Goal: Task Accomplishment & Management: Use online tool/utility

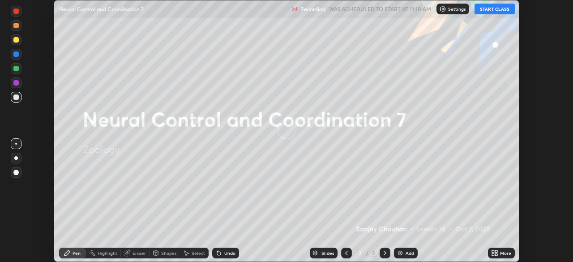
scroll to position [262, 573]
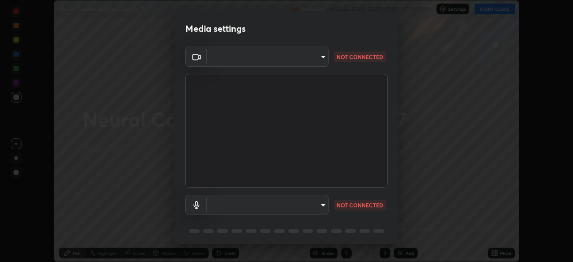
type input "346549b107401f58a20f3fc2a74cbf4407e3294f0d882fb0fcc43ea837902c96"
click at [319, 204] on body "Erase all Neural Control and Coordination 7 Recording WAS SCHEDULED TO START AT…" at bounding box center [286, 131] width 573 height 262
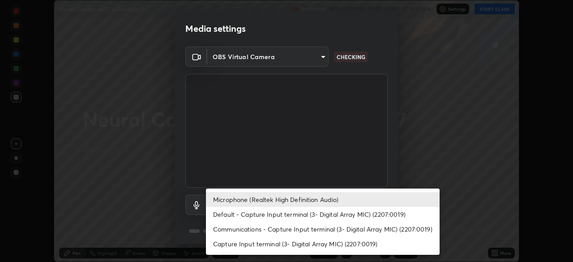
click at [471, 194] on div at bounding box center [286, 131] width 573 height 262
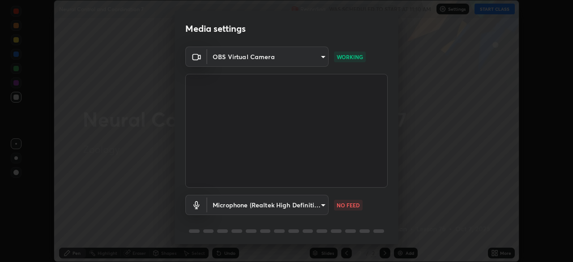
scroll to position [32, 0]
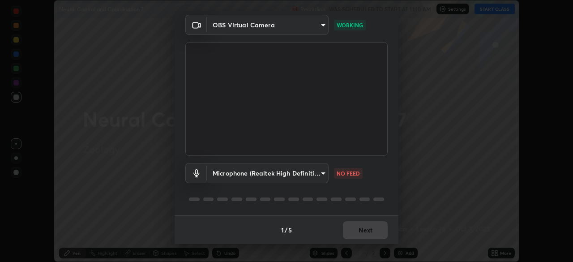
click at [316, 175] on body "Erase all Neural Control and Coordination 7 Recording WAS SCHEDULED TO START AT…" at bounding box center [286, 131] width 573 height 262
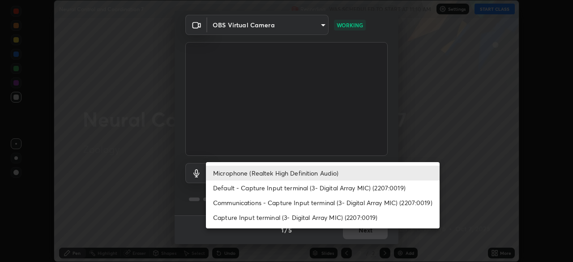
click at [270, 189] on li "Default - Capture Input terminal (3- Digital Array MIC) (2207:0019)" at bounding box center [322, 187] width 233 height 15
type input "default"
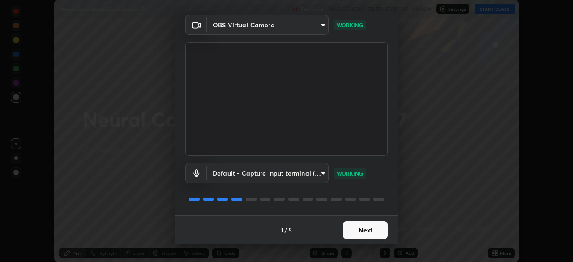
click at [361, 232] on button "Next" at bounding box center [365, 230] width 45 height 18
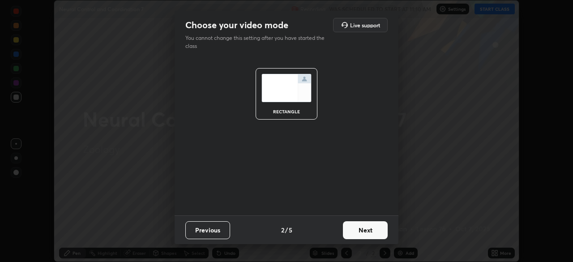
scroll to position [0, 0]
click at [368, 233] on button "Next" at bounding box center [365, 230] width 45 height 18
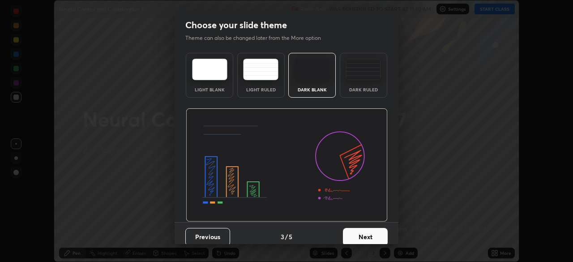
click at [365, 235] on button "Next" at bounding box center [365, 237] width 45 height 18
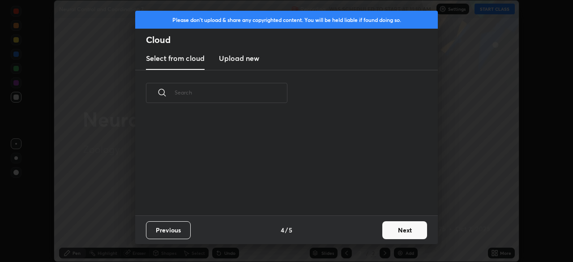
click at [406, 230] on button "Next" at bounding box center [404, 230] width 45 height 18
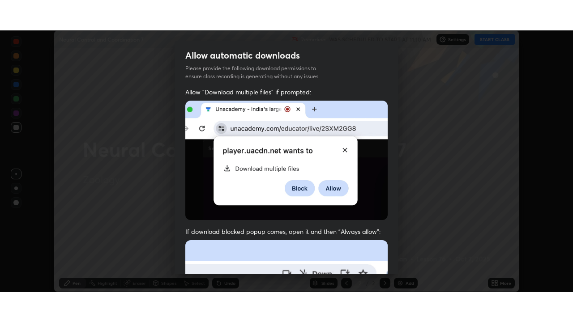
scroll to position [214, 0]
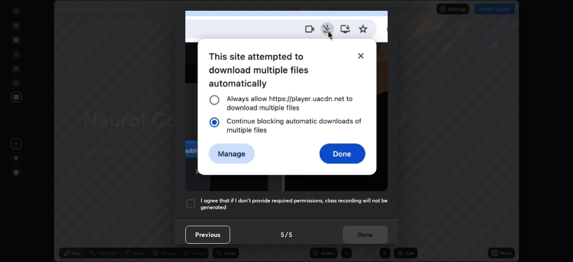
click at [191, 199] on div at bounding box center [190, 203] width 11 height 11
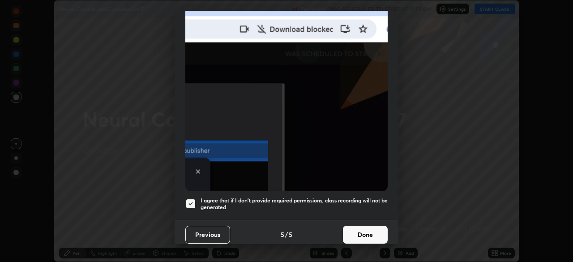
click at [366, 236] on button "Done" at bounding box center [365, 234] width 45 height 18
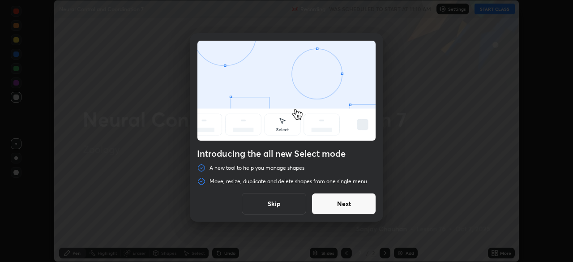
click at [288, 208] on button "Skip" at bounding box center [274, 203] width 64 height 21
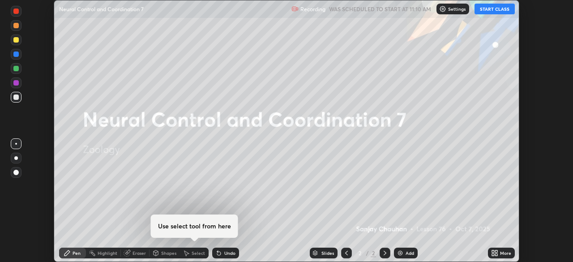
click at [492, 11] on button "START CLASS" at bounding box center [494, 9] width 40 height 11
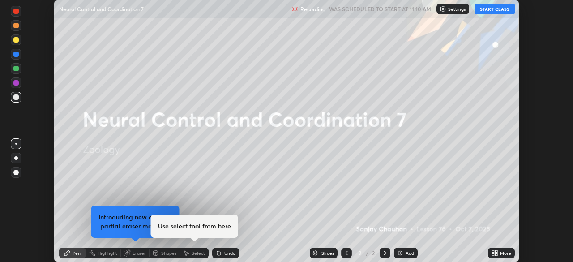
click at [501, 255] on div "More" at bounding box center [505, 252] width 11 height 4
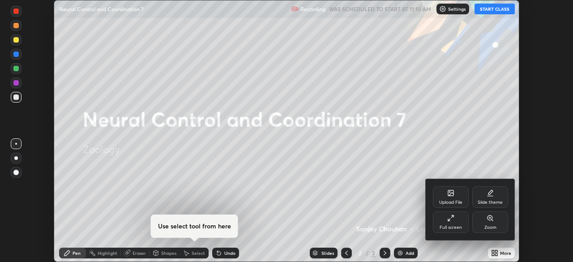
click at [448, 218] on icon at bounding box center [450, 217] width 7 height 7
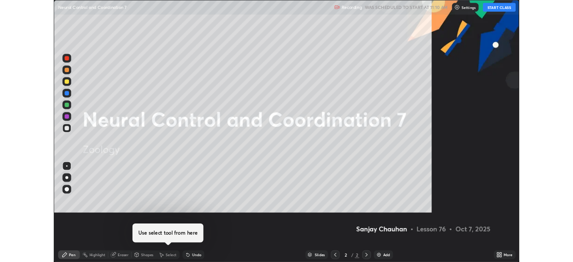
scroll to position [322, 573]
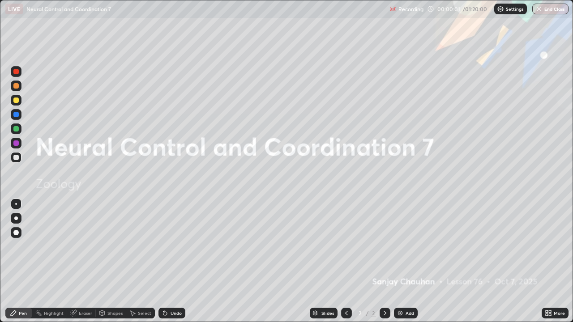
click at [562, 261] on div "More" at bounding box center [554, 313] width 27 height 11
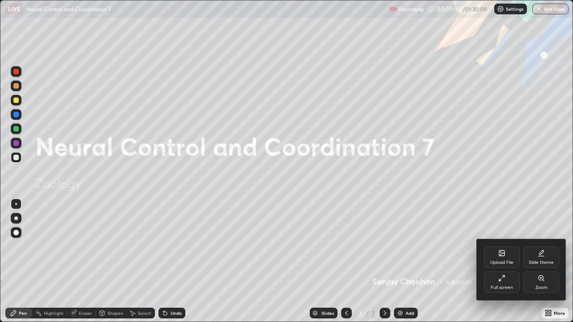
click at [501, 261] on div "Full screen" at bounding box center [502, 282] width 36 height 21
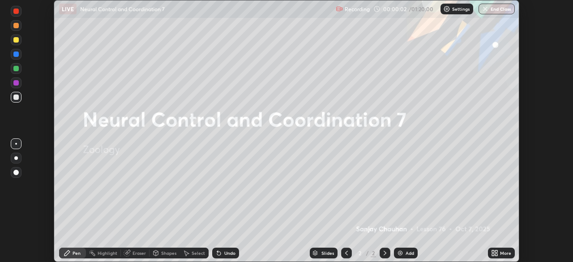
scroll to position [44467, 44156]
click at [495, 253] on icon at bounding box center [494, 252] width 7 height 7
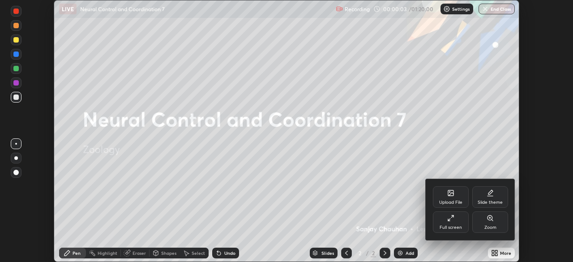
click at [455, 197] on div "Upload File" at bounding box center [451, 196] width 36 height 21
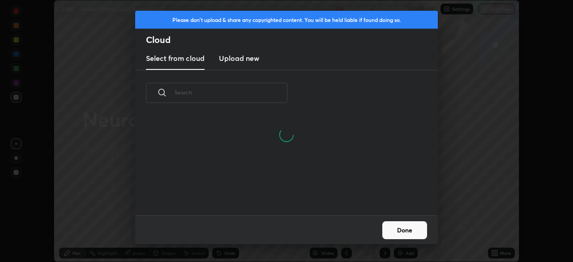
click at [245, 93] on input "text" at bounding box center [230, 92] width 113 height 38
click at [243, 93] on input "text" at bounding box center [230, 92] width 113 height 38
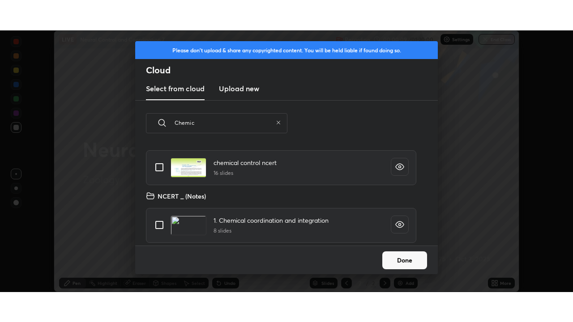
scroll to position [99, 287]
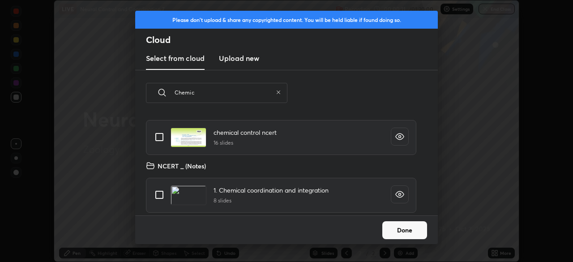
type input "Chemic"
click at [160, 137] on input "grid" at bounding box center [159, 136] width 19 height 19
checkbox input "true"
click at [402, 229] on button "Done" at bounding box center [404, 230] width 45 height 18
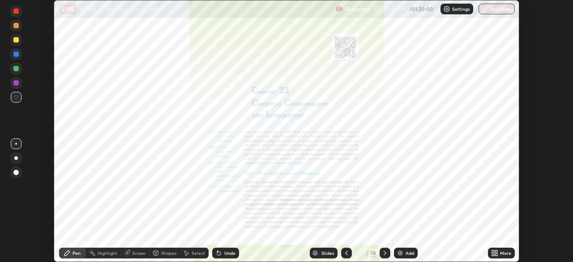
click at [507, 250] on div "More" at bounding box center [505, 252] width 11 height 4
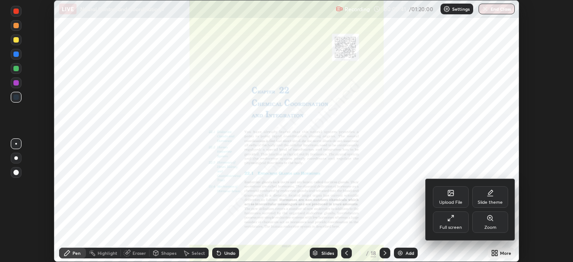
click at [450, 222] on div "Full screen" at bounding box center [451, 221] width 36 height 21
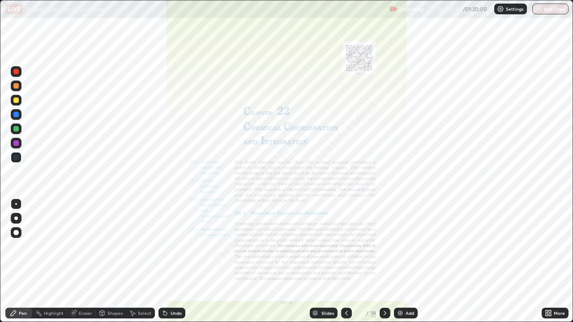
scroll to position [322, 573]
click at [384, 261] on icon at bounding box center [384, 313] width 7 height 7
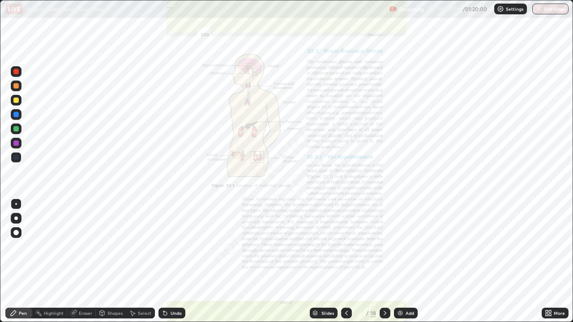
click at [85, 261] on div "Eraser" at bounding box center [85, 313] width 13 height 4
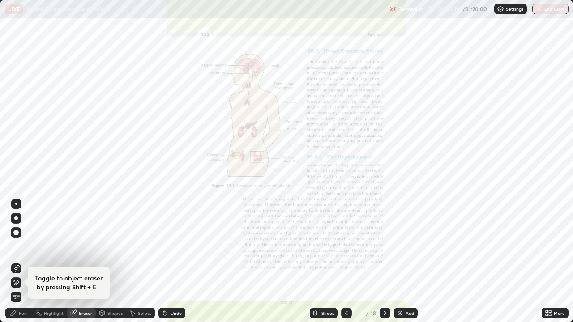
click at [19, 261] on span "Erase all" at bounding box center [16, 296] width 10 height 5
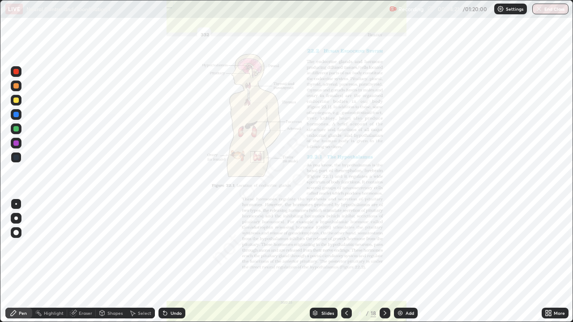
click at [383, 261] on icon at bounding box center [384, 313] width 3 height 4
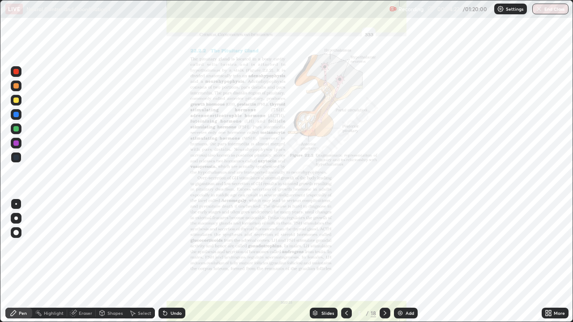
click at [560, 261] on div "More" at bounding box center [558, 313] width 11 height 4
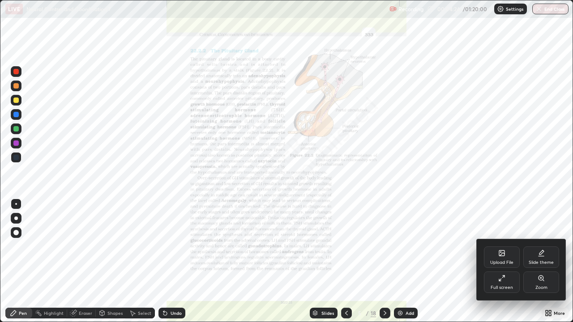
click at [537, 261] on div "Zoom" at bounding box center [541, 282] width 36 height 21
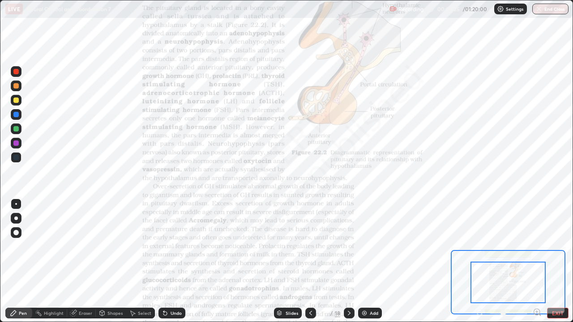
click at [536, 261] on icon at bounding box center [536, 312] width 2 height 0
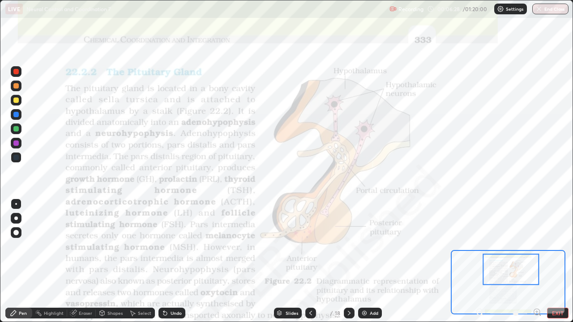
click at [310, 261] on icon at bounding box center [310, 313] width 7 height 7
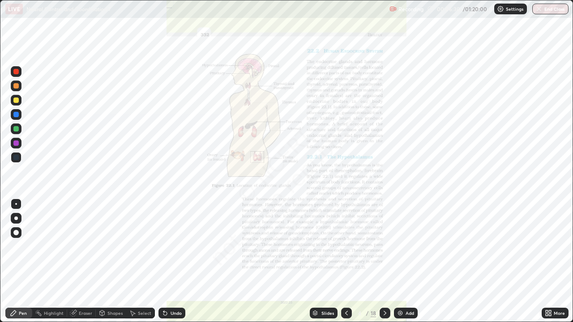
click at [557, 261] on div "More" at bounding box center [558, 313] width 11 height 4
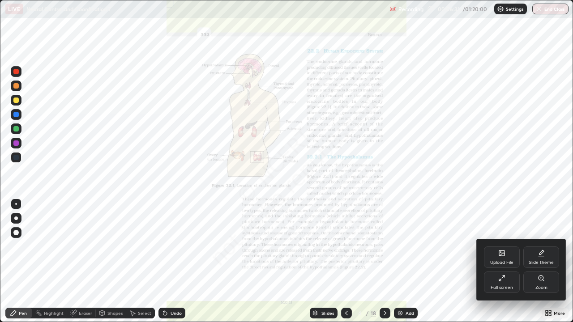
click at [537, 261] on div "Zoom" at bounding box center [541, 282] width 36 height 21
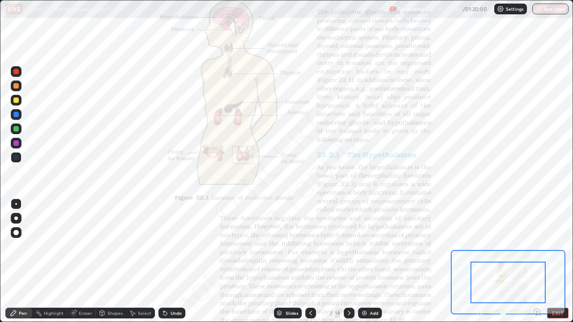
click at [536, 261] on icon at bounding box center [536, 312] width 2 height 0
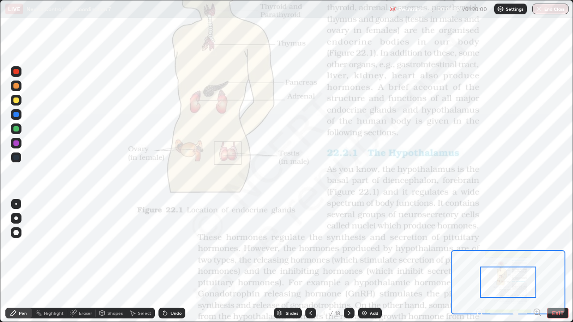
click at [536, 261] on icon at bounding box center [536, 312] width 2 height 0
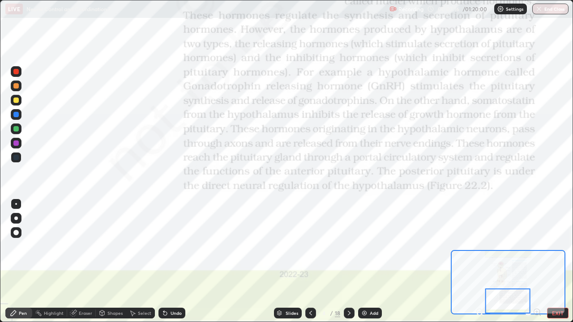
click at [86, 261] on div "Eraser" at bounding box center [85, 313] width 13 height 4
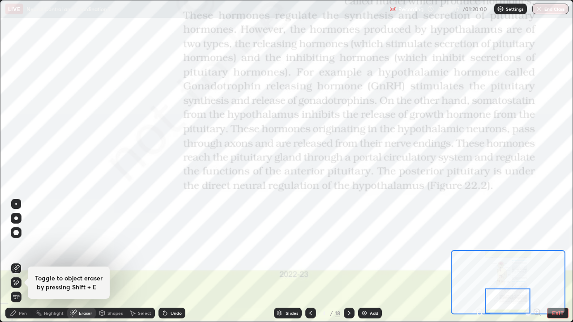
click at [16, 261] on span "Erase all" at bounding box center [16, 296] width 10 height 5
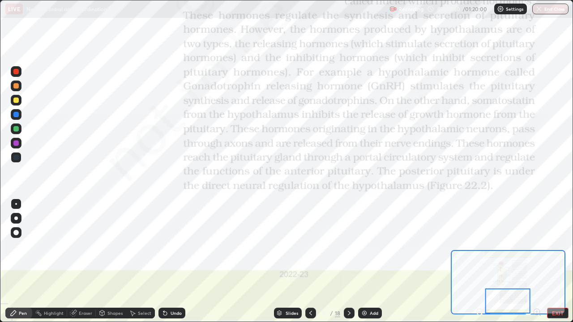
click at [83, 261] on div "Eraser" at bounding box center [85, 313] width 13 height 4
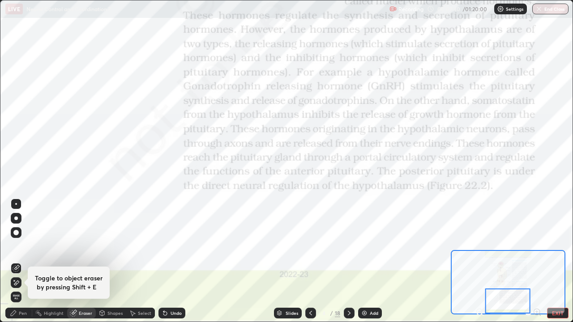
click at [17, 261] on span "Erase all" at bounding box center [16, 296] width 10 height 5
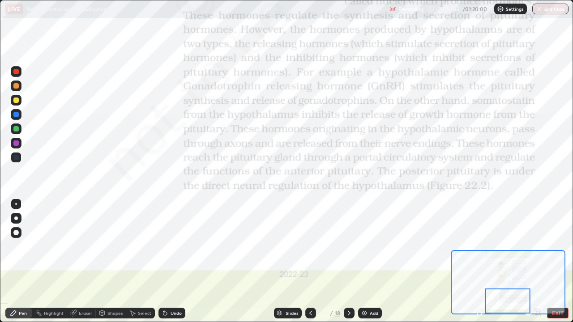
click at [348, 261] on icon at bounding box center [349, 313] width 3 height 4
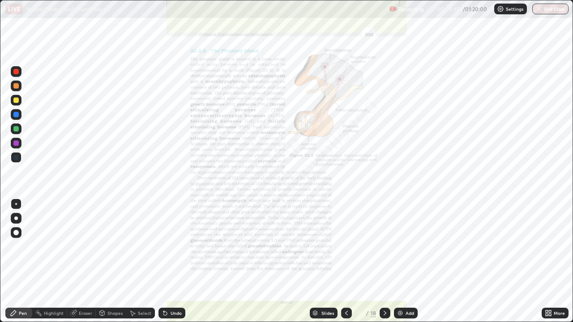
click at [88, 261] on div "Eraser" at bounding box center [85, 313] width 13 height 4
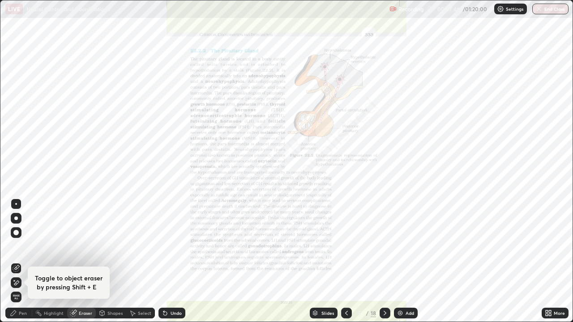
click at [17, 261] on span "Erase all" at bounding box center [16, 296] width 10 height 5
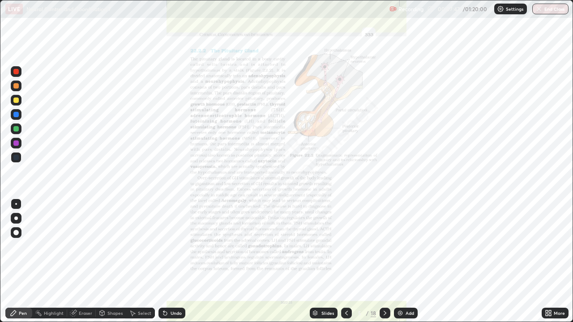
click at [557, 261] on div "More" at bounding box center [554, 313] width 27 height 11
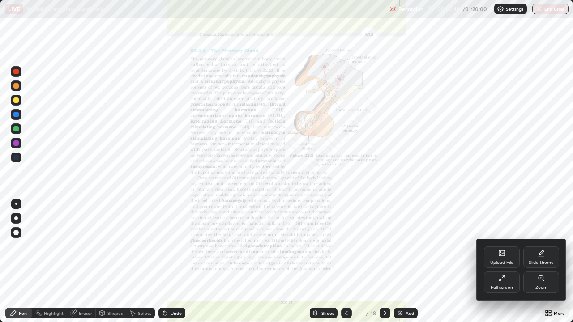
click at [539, 261] on div "Zoom" at bounding box center [541, 287] width 12 height 4
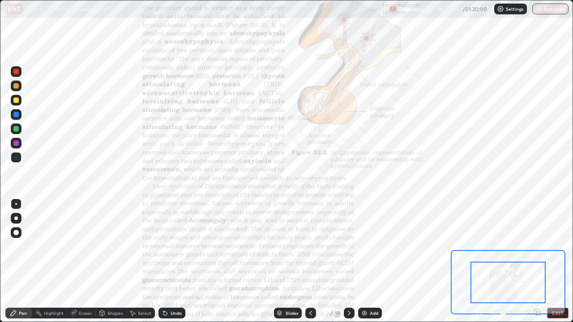
click at [536, 261] on icon at bounding box center [536, 312] width 2 height 0
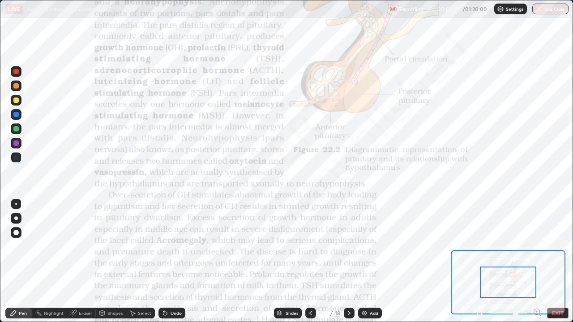
click at [536, 261] on icon at bounding box center [536, 312] width 2 height 0
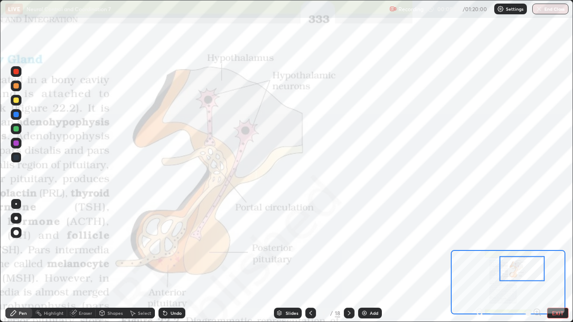
click at [83, 261] on div "Eraser" at bounding box center [85, 313] width 13 height 4
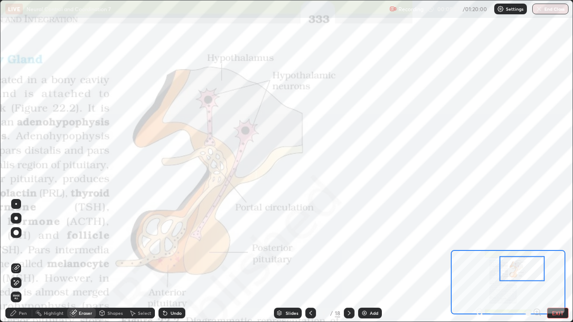
click at [21, 261] on div "Pen" at bounding box center [23, 313] width 8 height 4
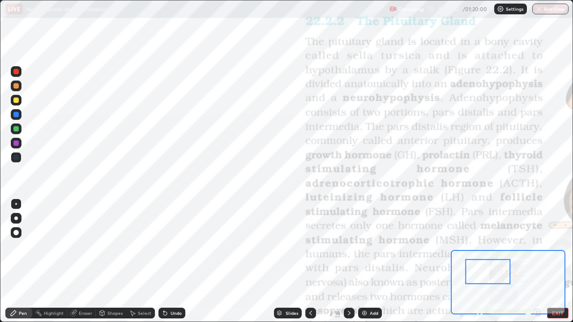
click at [15, 113] on div at bounding box center [15, 114] width 5 height 5
click at [16, 158] on div at bounding box center [15, 157] width 5 height 5
click at [86, 261] on div "Eraser" at bounding box center [85, 313] width 13 height 4
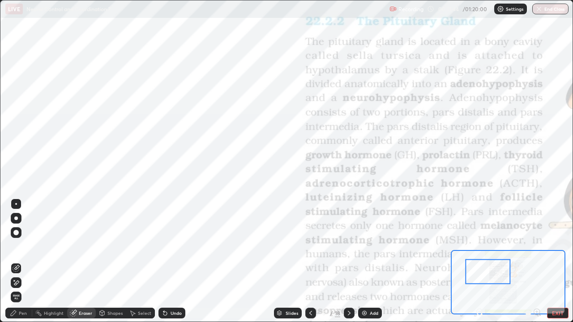
click at [21, 261] on div "Pen" at bounding box center [18, 313] width 27 height 11
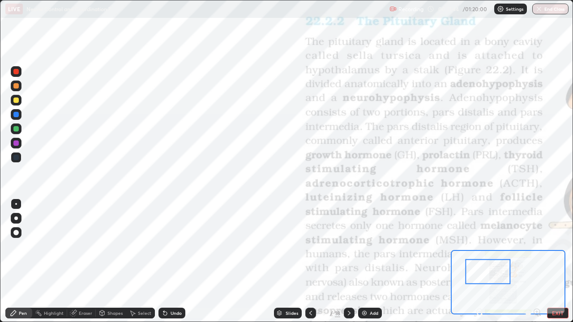
click at [17, 157] on div at bounding box center [15, 157] width 5 height 5
click at [86, 261] on div "Eraser" at bounding box center [85, 313] width 13 height 4
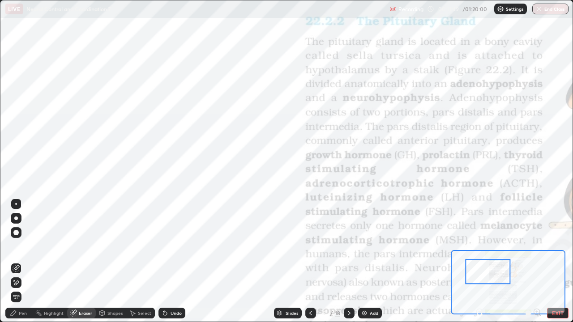
click at [25, 261] on div "Pen" at bounding box center [23, 313] width 8 height 4
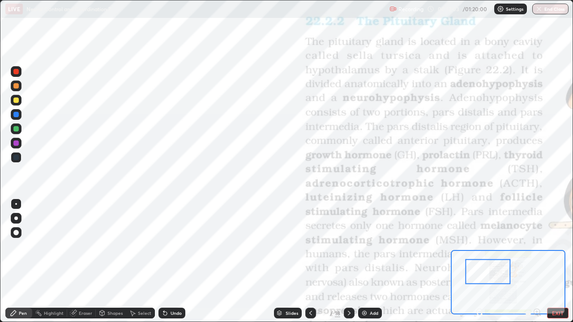
click at [82, 261] on div "Eraser" at bounding box center [85, 313] width 13 height 4
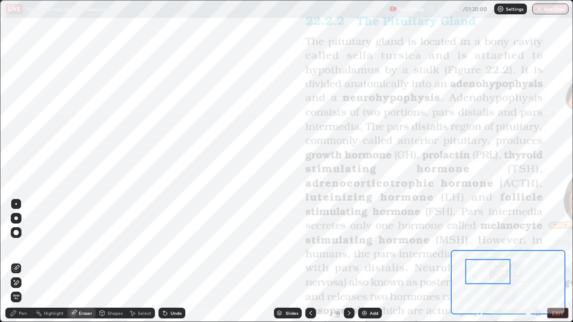
click at [24, 261] on div "Pen" at bounding box center [18, 313] width 27 height 11
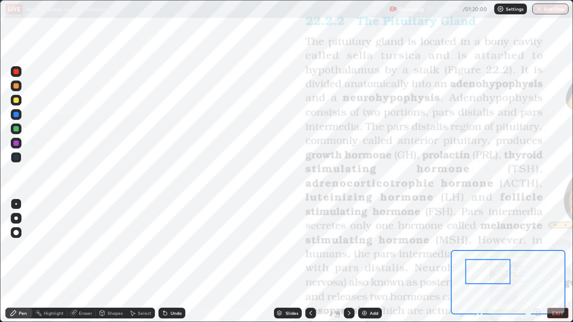
click at [18, 142] on div at bounding box center [15, 142] width 5 height 5
click at [16, 115] on div at bounding box center [15, 114] width 5 height 5
click at [20, 157] on div at bounding box center [16, 157] width 11 height 11
click at [15, 158] on div at bounding box center [15, 157] width 5 height 5
click at [15, 145] on div at bounding box center [15, 142] width 5 height 5
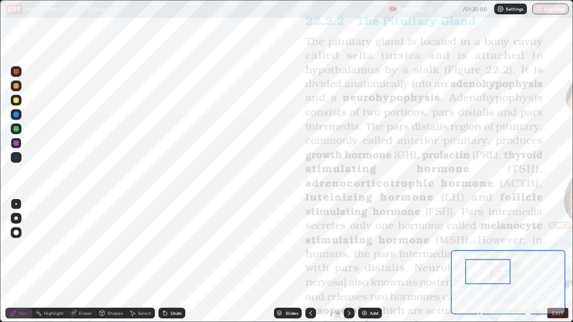
click at [17, 157] on div at bounding box center [15, 157] width 5 height 5
click at [85, 261] on div "Eraser" at bounding box center [85, 313] width 13 height 4
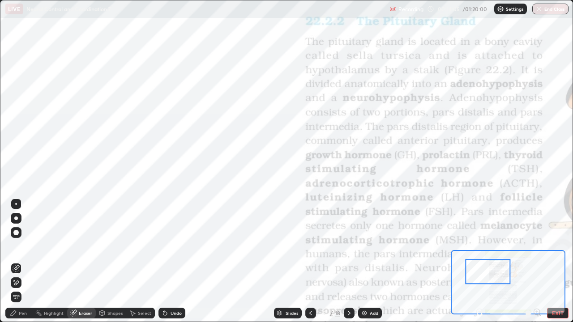
click at [25, 261] on div "Pen" at bounding box center [18, 313] width 27 height 11
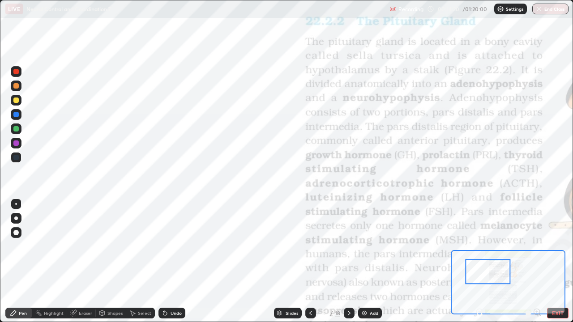
click at [18, 157] on div at bounding box center [15, 157] width 5 height 5
click at [17, 156] on div at bounding box center [15, 157] width 5 height 5
click at [18, 115] on div at bounding box center [15, 114] width 5 height 5
click at [17, 143] on div at bounding box center [15, 142] width 5 height 5
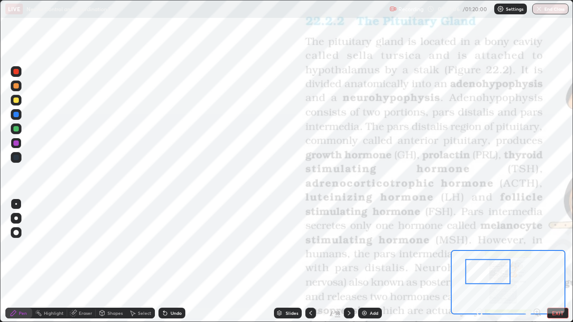
click at [17, 143] on div at bounding box center [15, 142] width 5 height 5
click at [18, 113] on div at bounding box center [15, 114] width 5 height 5
click at [17, 144] on div at bounding box center [15, 142] width 5 height 5
click at [17, 115] on div at bounding box center [15, 114] width 5 height 5
click at [85, 261] on div "Eraser" at bounding box center [85, 313] width 13 height 4
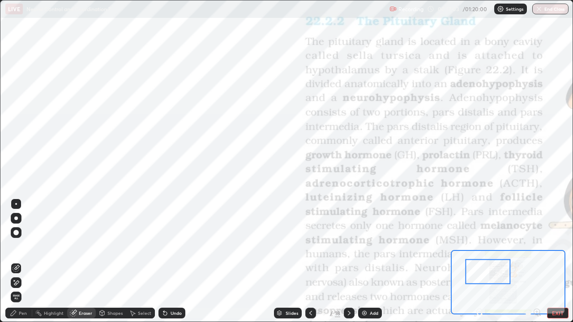
click at [26, 261] on div "Pen" at bounding box center [23, 313] width 8 height 4
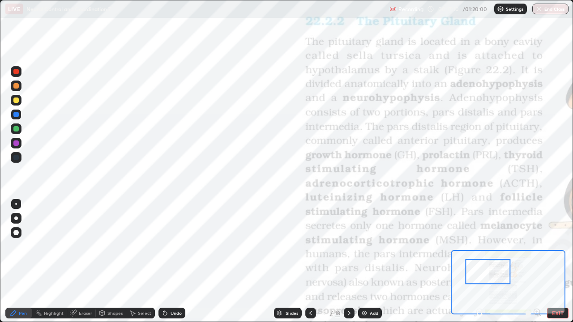
click at [17, 157] on div at bounding box center [15, 157] width 5 height 5
click at [18, 157] on div at bounding box center [15, 157] width 5 height 5
click at [15, 114] on div at bounding box center [15, 114] width 5 height 5
click at [83, 261] on div "Eraser" at bounding box center [85, 313] width 13 height 4
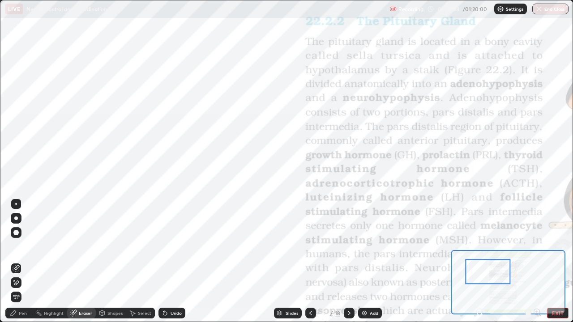
click at [16, 261] on span "Erase all" at bounding box center [16, 296] width 10 height 5
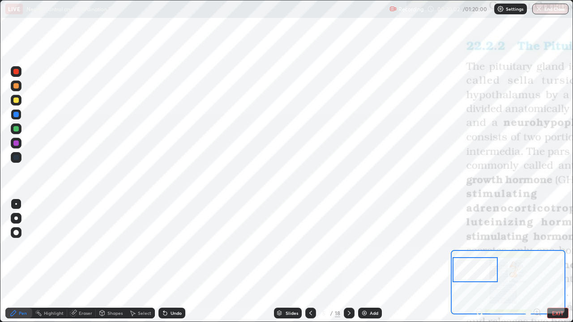
click at [17, 116] on div at bounding box center [15, 114] width 5 height 5
click at [17, 115] on div at bounding box center [15, 114] width 5 height 5
click at [14, 140] on div at bounding box center [16, 143] width 11 height 11
click at [21, 117] on div at bounding box center [16, 114] width 11 height 11
click at [15, 157] on div at bounding box center [15, 157] width 5 height 5
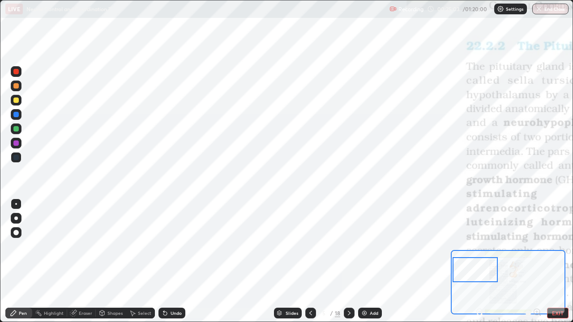
click at [85, 261] on div "Eraser" at bounding box center [85, 313] width 13 height 4
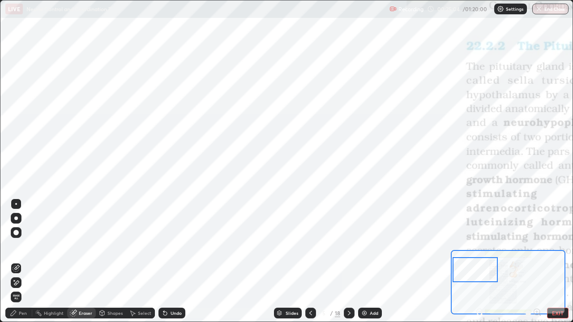
click at [16, 261] on span "Erase all" at bounding box center [16, 296] width 10 height 5
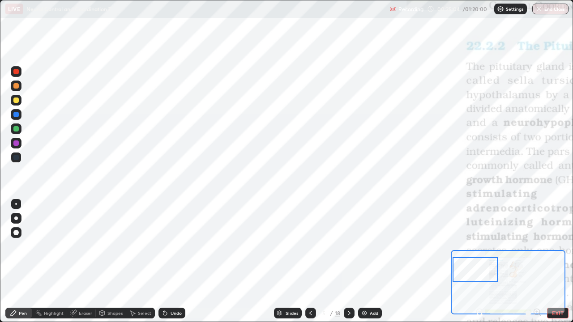
click at [30, 261] on div "Pen" at bounding box center [18, 313] width 27 height 11
click at [22, 261] on div "Pen" at bounding box center [23, 313] width 8 height 4
click at [17, 144] on div at bounding box center [15, 142] width 5 height 5
click at [16, 115] on div at bounding box center [15, 114] width 5 height 5
click at [17, 143] on div at bounding box center [15, 142] width 5 height 5
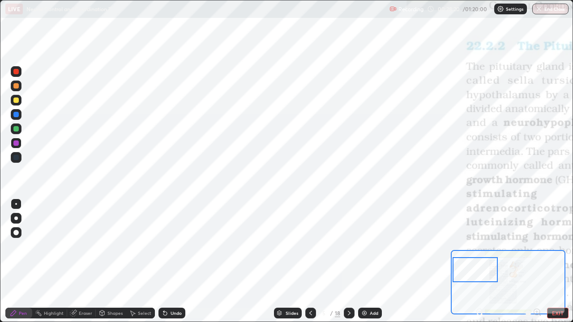
click at [82, 261] on div "Eraser" at bounding box center [85, 313] width 13 height 4
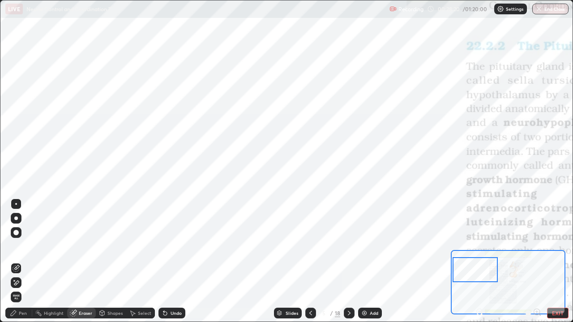
click at [16, 261] on span "Erase all" at bounding box center [16, 296] width 10 height 5
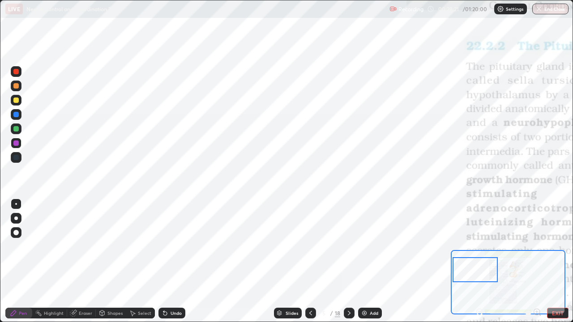
click at [22, 261] on div "Pen" at bounding box center [23, 313] width 8 height 4
click at [15, 143] on div at bounding box center [15, 142] width 5 height 5
click at [17, 114] on div at bounding box center [15, 114] width 5 height 5
click at [80, 261] on div "Eraser" at bounding box center [85, 313] width 13 height 4
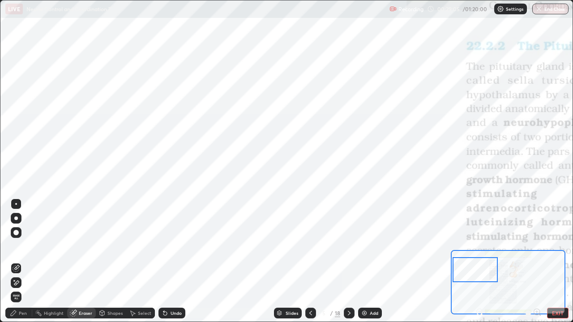
click at [27, 261] on div "Pen" at bounding box center [18, 313] width 27 height 11
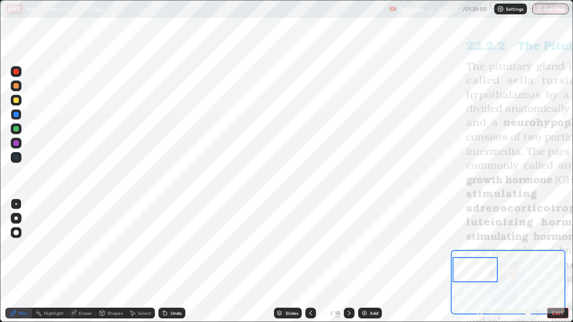
click at [17, 157] on div at bounding box center [15, 157] width 5 height 5
click at [14, 157] on div at bounding box center [15, 157] width 5 height 5
click at [17, 157] on div at bounding box center [15, 157] width 5 height 5
click at [17, 142] on div at bounding box center [15, 142] width 5 height 5
click at [85, 261] on div "Eraser" at bounding box center [85, 313] width 13 height 4
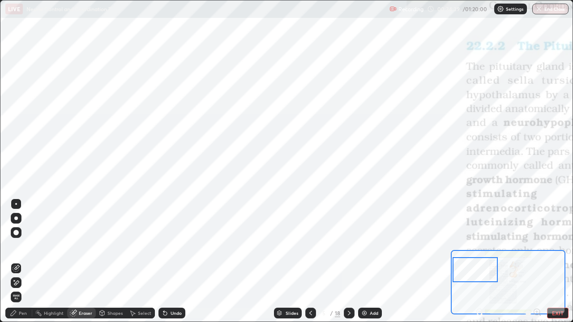
click at [16, 261] on span "Erase all" at bounding box center [16, 296] width 10 height 5
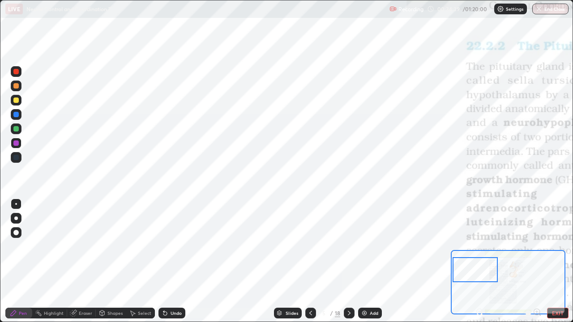
click at [22, 261] on div "Pen" at bounding box center [23, 313] width 8 height 4
click at [17, 157] on div at bounding box center [15, 157] width 5 height 5
click at [15, 116] on div at bounding box center [15, 114] width 5 height 5
click at [82, 261] on div "Eraser" at bounding box center [85, 313] width 13 height 4
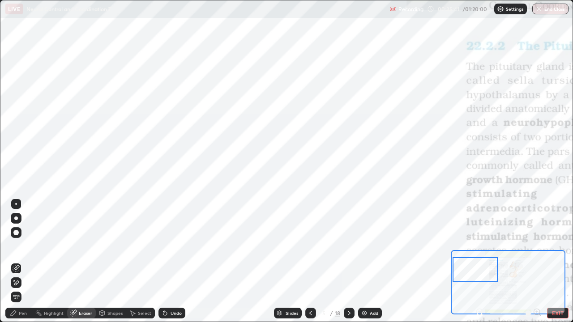
click at [16, 261] on span "Erase all" at bounding box center [16, 296] width 10 height 5
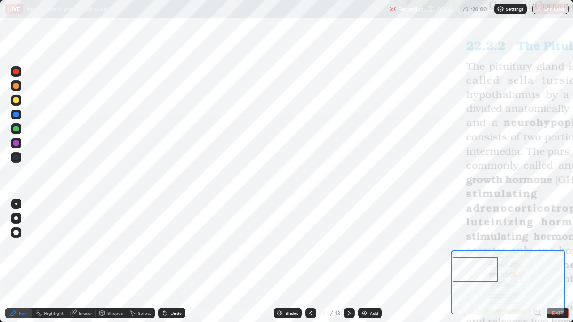
click at [21, 261] on div "Pen" at bounding box center [23, 313] width 8 height 4
click at [17, 115] on div at bounding box center [15, 114] width 5 height 5
click at [17, 143] on div at bounding box center [15, 142] width 5 height 5
click at [17, 129] on div at bounding box center [15, 128] width 5 height 5
click at [15, 142] on div at bounding box center [15, 142] width 5 height 5
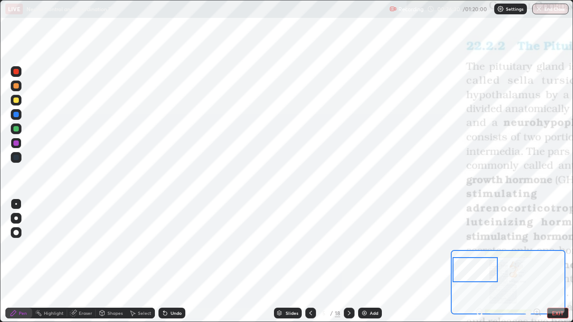
click at [17, 115] on div at bounding box center [15, 114] width 5 height 5
click at [20, 159] on div at bounding box center [16, 157] width 11 height 11
click at [310, 261] on icon at bounding box center [310, 313] width 7 height 7
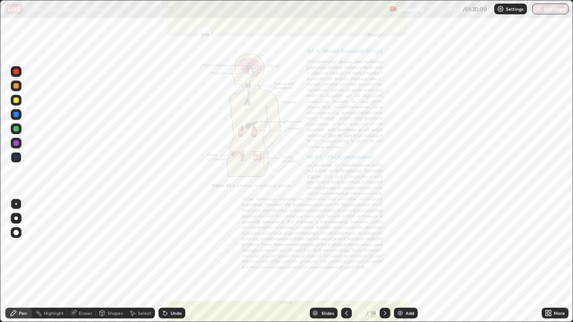
click at [409, 261] on div "Add" at bounding box center [409, 313] width 8 height 4
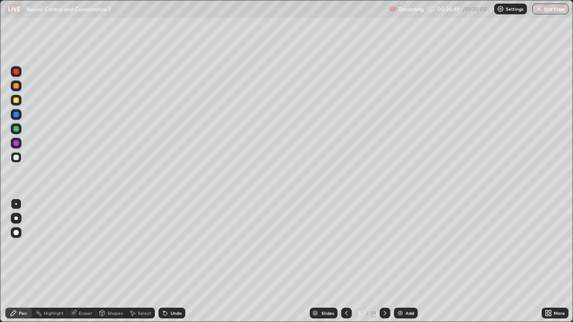
click at [16, 88] on div at bounding box center [15, 85] width 5 height 5
click at [16, 143] on div at bounding box center [15, 142] width 5 height 5
click at [15, 145] on div at bounding box center [15, 142] width 5 height 5
click at [16, 157] on div at bounding box center [15, 157] width 5 height 5
click at [16, 155] on div at bounding box center [15, 157] width 5 height 5
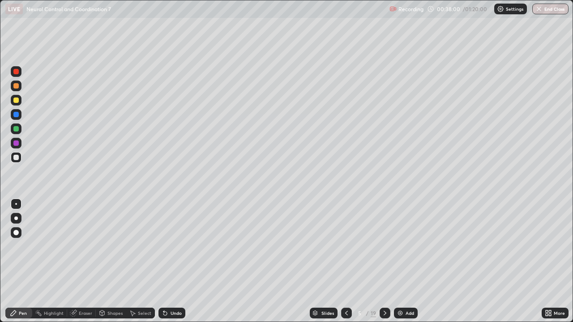
click at [17, 157] on div at bounding box center [15, 157] width 5 height 5
click at [17, 130] on div at bounding box center [15, 128] width 5 height 5
click at [15, 128] on div at bounding box center [15, 128] width 5 height 5
click at [14, 157] on div at bounding box center [15, 157] width 5 height 5
click at [15, 127] on div at bounding box center [15, 128] width 5 height 5
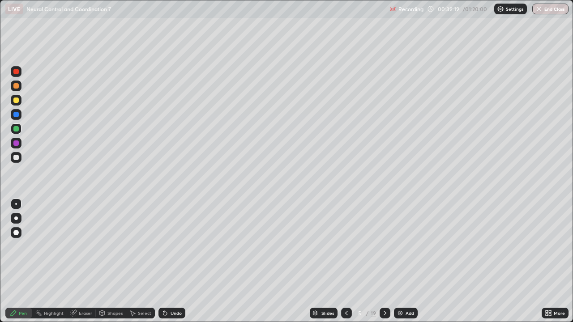
click at [16, 157] on div at bounding box center [15, 157] width 5 height 5
click at [16, 156] on div at bounding box center [15, 157] width 5 height 5
click at [16, 155] on div at bounding box center [15, 157] width 5 height 5
click at [17, 143] on div at bounding box center [15, 142] width 5 height 5
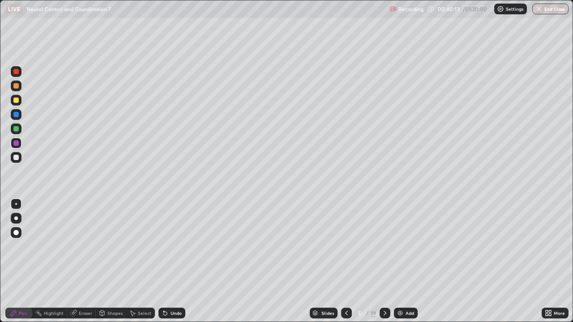
click at [17, 85] on div at bounding box center [15, 85] width 5 height 5
click at [16, 159] on div at bounding box center [15, 157] width 5 height 5
click at [16, 144] on div at bounding box center [15, 142] width 5 height 5
click at [15, 116] on div at bounding box center [15, 114] width 5 height 5
click at [14, 115] on div at bounding box center [15, 114] width 5 height 5
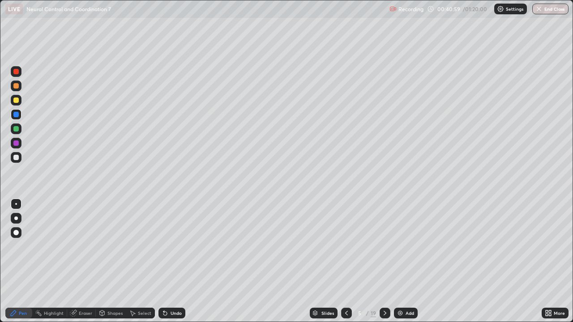
click at [17, 155] on div at bounding box center [15, 157] width 5 height 5
click at [17, 157] on div at bounding box center [15, 157] width 5 height 5
click at [17, 101] on div at bounding box center [15, 100] width 5 height 5
click at [345, 261] on icon at bounding box center [346, 313] width 7 height 7
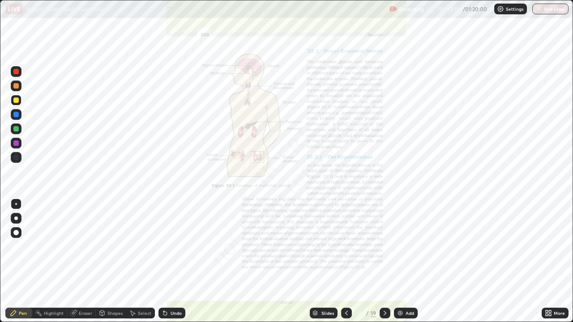
click at [384, 261] on icon at bounding box center [384, 313] width 7 height 7
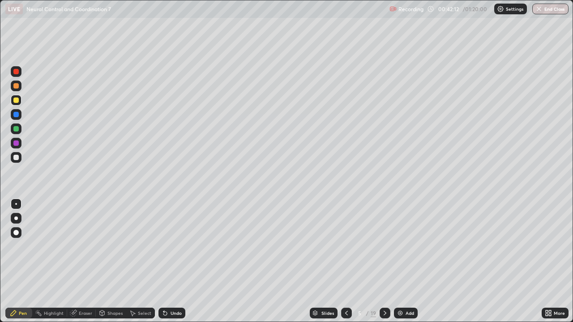
click at [384, 261] on icon at bounding box center [384, 313] width 7 height 7
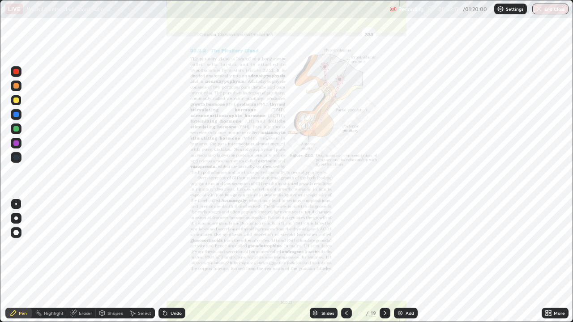
click at [15, 157] on div at bounding box center [15, 157] width 5 height 5
click at [17, 154] on div at bounding box center [16, 157] width 11 height 11
click at [346, 261] on icon at bounding box center [346, 313] width 7 height 7
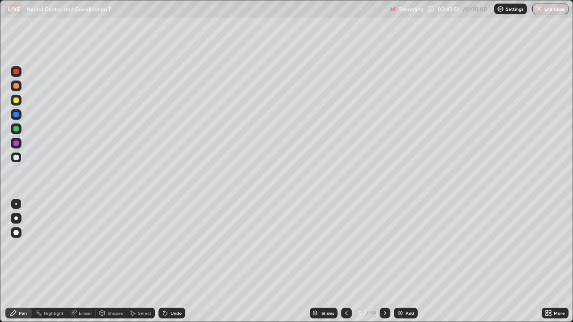
click at [14, 159] on div at bounding box center [15, 157] width 5 height 5
click at [16, 131] on div at bounding box center [15, 128] width 5 height 5
click at [16, 144] on div at bounding box center [15, 142] width 5 height 5
click at [17, 116] on div at bounding box center [15, 114] width 5 height 5
click at [17, 100] on div at bounding box center [15, 100] width 5 height 5
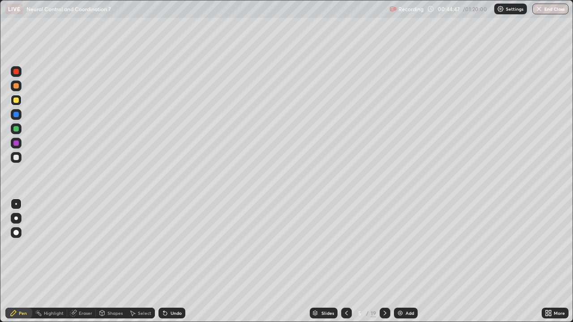
click at [344, 261] on icon at bounding box center [346, 313] width 7 height 7
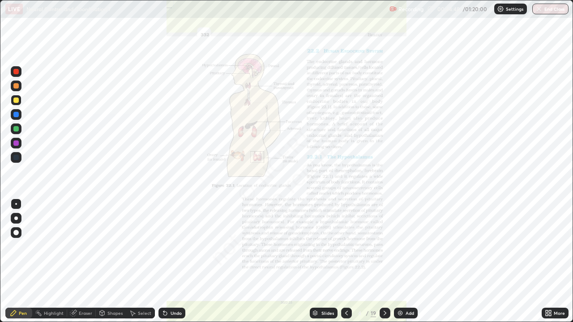
click at [382, 261] on icon at bounding box center [384, 313] width 7 height 7
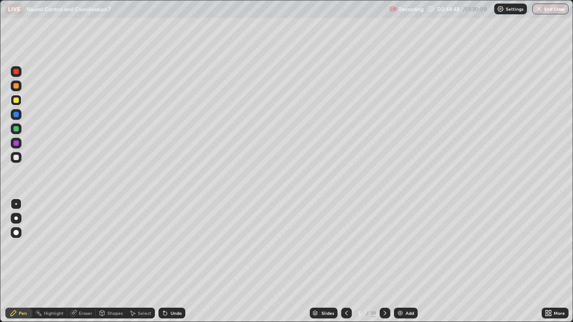
click at [384, 261] on icon at bounding box center [384, 313] width 7 height 7
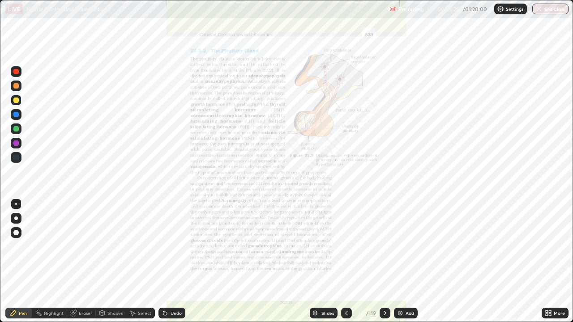
click at [18, 115] on div at bounding box center [15, 114] width 5 height 5
click at [17, 159] on div at bounding box center [15, 157] width 5 height 5
click at [555, 261] on div "More" at bounding box center [554, 313] width 27 height 11
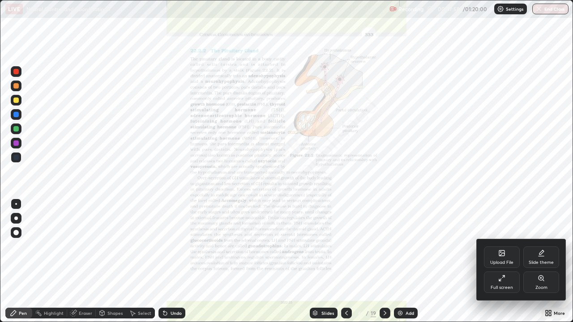
click at [541, 261] on div "Zoom" at bounding box center [541, 287] width 12 height 4
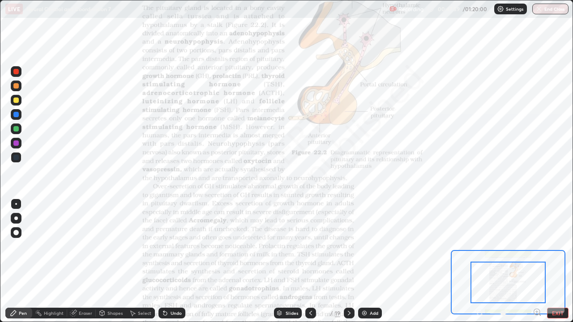
click at [536, 261] on icon at bounding box center [536, 312] width 0 height 2
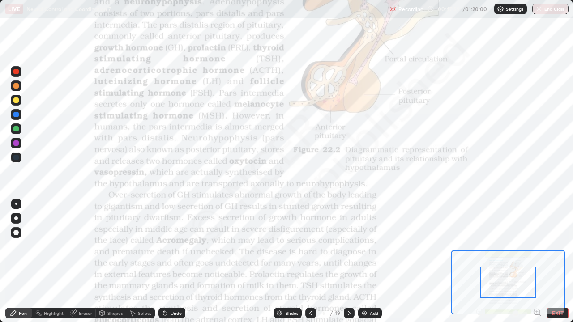
click at [536, 261] on icon at bounding box center [536, 312] width 2 height 0
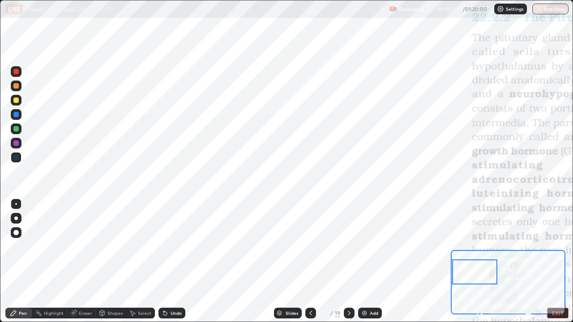
click at [17, 115] on div at bounding box center [15, 114] width 5 height 5
click at [16, 157] on div at bounding box center [15, 157] width 5 height 5
click at [16, 143] on div at bounding box center [15, 142] width 5 height 5
click at [13, 157] on div at bounding box center [15, 157] width 5 height 5
click at [18, 116] on div at bounding box center [15, 114] width 5 height 5
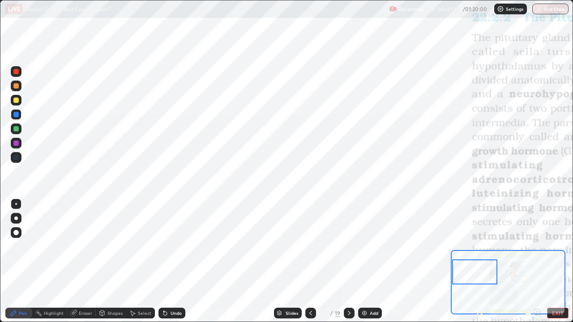
click at [17, 157] on div at bounding box center [15, 157] width 5 height 5
click at [16, 142] on div at bounding box center [15, 142] width 5 height 5
click at [85, 261] on div "Eraser" at bounding box center [85, 313] width 13 height 4
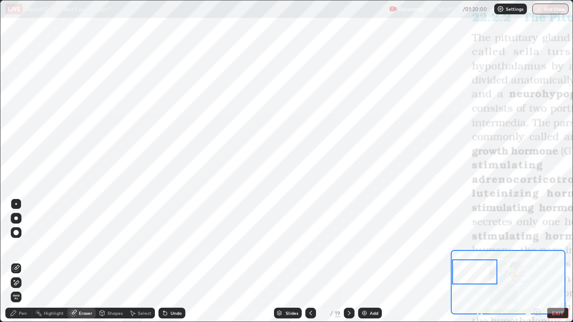
click at [26, 261] on div "Pen" at bounding box center [23, 313] width 8 height 4
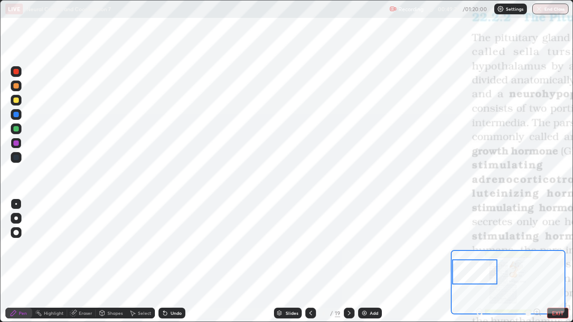
click at [16, 156] on div at bounding box center [15, 157] width 5 height 5
click at [16, 129] on div at bounding box center [15, 128] width 5 height 5
click at [84, 261] on div "Eraser" at bounding box center [85, 313] width 13 height 4
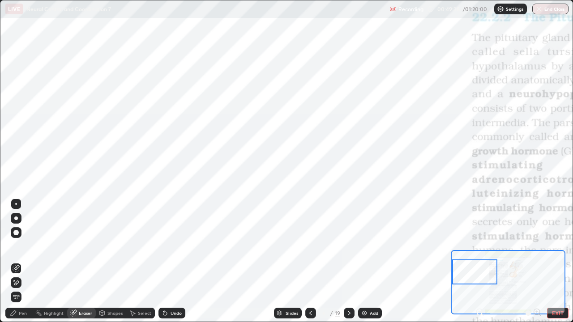
click at [19, 261] on div "Pen" at bounding box center [23, 313] width 8 height 4
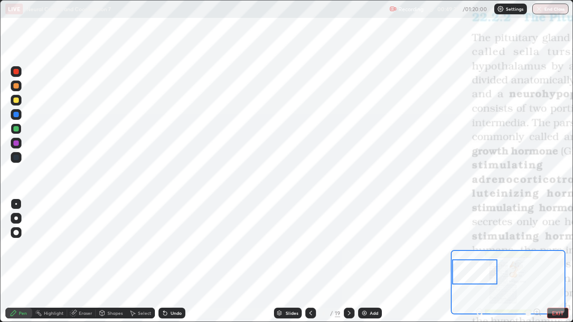
click at [18, 156] on div at bounding box center [15, 157] width 5 height 5
click at [87, 261] on div "Eraser" at bounding box center [85, 313] width 13 height 4
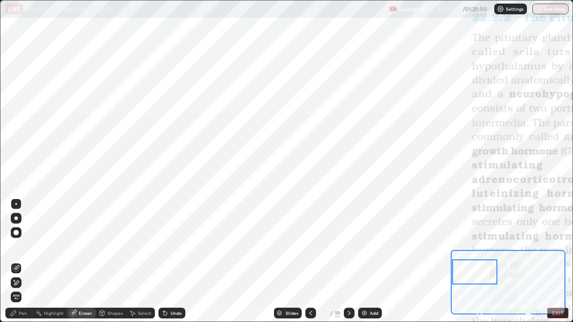
click at [17, 261] on span "Erase all" at bounding box center [16, 296] width 10 height 5
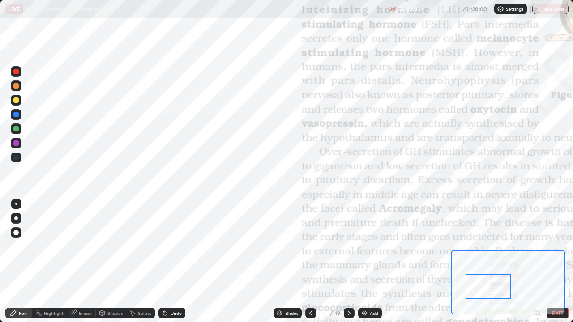
click at [15, 143] on div at bounding box center [15, 142] width 5 height 5
click at [17, 157] on div at bounding box center [15, 157] width 5 height 5
click at [21, 143] on div at bounding box center [16, 143] width 11 height 11
click at [20, 157] on div at bounding box center [16, 157] width 11 height 11
click at [16, 142] on div at bounding box center [15, 142] width 5 height 5
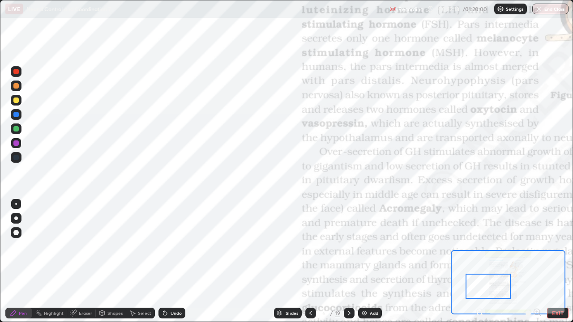
click at [18, 124] on div at bounding box center [16, 128] width 11 height 11
click at [17, 157] on div at bounding box center [15, 157] width 5 height 5
click at [19, 156] on div at bounding box center [16, 157] width 11 height 11
click at [17, 157] on div at bounding box center [15, 157] width 5 height 5
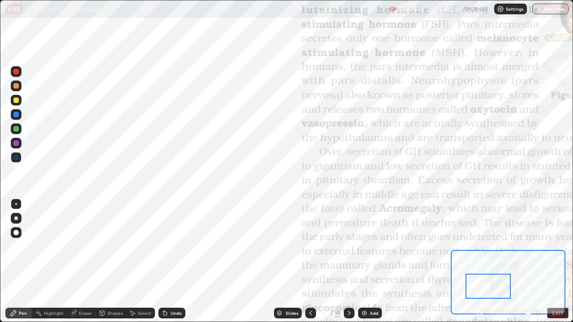
click at [17, 143] on div at bounding box center [15, 142] width 5 height 5
click at [17, 158] on div at bounding box center [15, 157] width 5 height 5
click at [16, 115] on div at bounding box center [15, 114] width 5 height 5
click at [85, 261] on div "Eraser" at bounding box center [85, 313] width 13 height 4
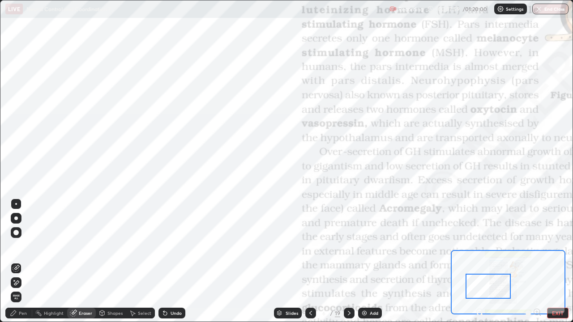
click at [18, 261] on span "Erase all" at bounding box center [16, 296] width 10 height 5
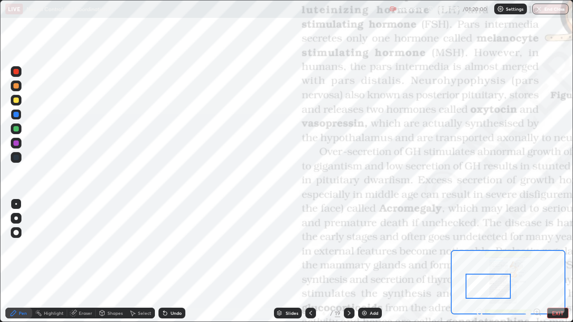
click at [21, 261] on div "Pen" at bounding box center [18, 313] width 27 height 11
click at [15, 155] on div at bounding box center [15, 157] width 5 height 5
click at [17, 127] on div at bounding box center [15, 128] width 5 height 5
click at [16, 116] on div at bounding box center [15, 114] width 5 height 5
click at [86, 261] on div "Eraser" at bounding box center [85, 313] width 13 height 4
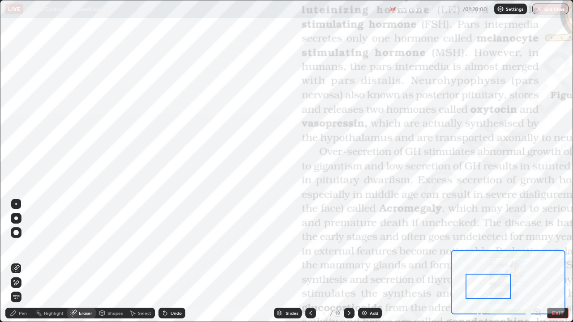
click at [16, 261] on span "Erase all" at bounding box center [16, 296] width 10 height 5
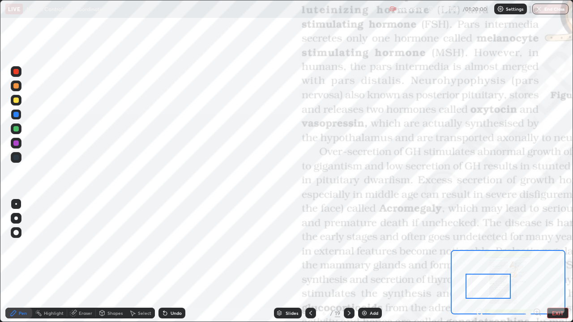
click at [24, 261] on div "Pen" at bounding box center [18, 313] width 27 height 11
click at [17, 157] on div at bounding box center [15, 157] width 5 height 5
click at [16, 157] on div at bounding box center [15, 157] width 5 height 5
click at [15, 157] on div at bounding box center [15, 157] width 5 height 5
click at [15, 142] on div at bounding box center [15, 142] width 5 height 5
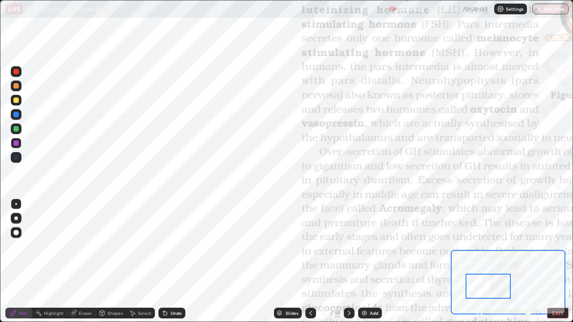
click at [18, 116] on div at bounding box center [15, 114] width 5 height 5
click at [18, 128] on div at bounding box center [15, 128] width 5 height 5
click at [19, 117] on div at bounding box center [16, 114] width 11 height 11
click at [16, 143] on div at bounding box center [15, 142] width 5 height 5
click at [17, 156] on div at bounding box center [15, 157] width 5 height 5
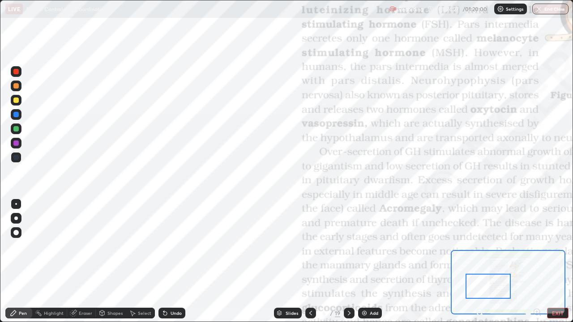
click at [17, 145] on div at bounding box center [15, 142] width 5 height 5
click at [17, 129] on div at bounding box center [15, 128] width 5 height 5
click at [18, 155] on div at bounding box center [16, 157] width 11 height 11
click at [16, 143] on div at bounding box center [15, 142] width 5 height 5
click at [18, 113] on div at bounding box center [15, 114] width 5 height 5
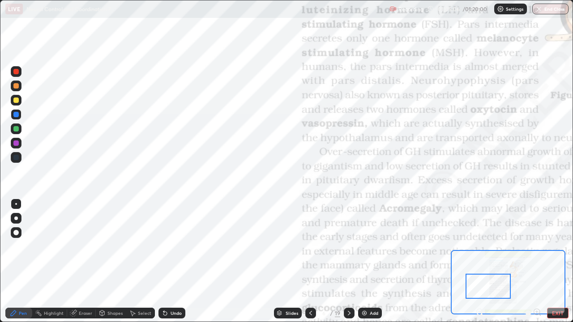
click at [16, 157] on div at bounding box center [15, 157] width 5 height 5
click at [17, 157] on div at bounding box center [15, 157] width 5 height 5
click at [15, 156] on div at bounding box center [15, 157] width 5 height 5
click at [16, 115] on div at bounding box center [15, 114] width 5 height 5
click at [16, 157] on div at bounding box center [15, 157] width 5 height 5
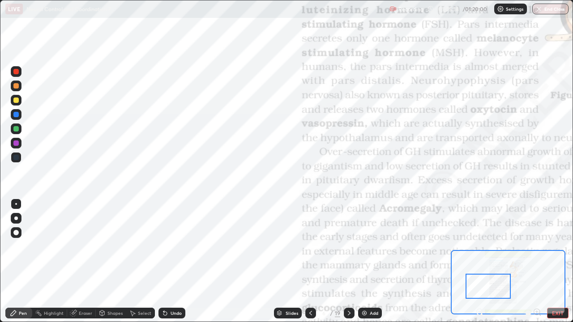
click at [14, 143] on div at bounding box center [15, 142] width 5 height 5
click at [18, 144] on div at bounding box center [15, 142] width 5 height 5
click at [18, 127] on div at bounding box center [15, 128] width 5 height 5
click at [15, 143] on div at bounding box center [15, 142] width 5 height 5
click at [18, 157] on div at bounding box center [15, 157] width 5 height 5
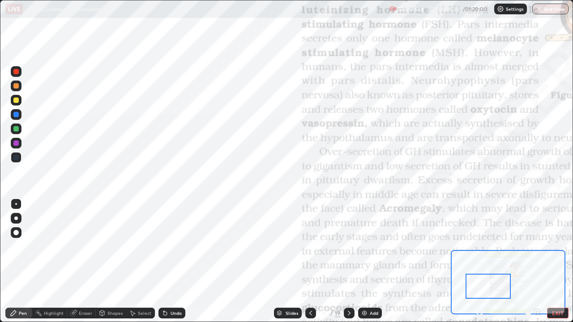
click at [15, 142] on div at bounding box center [15, 142] width 5 height 5
click at [16, 157] on div at bounding box center [15, 157] width 5 height 5
click at [16, 127] on div at bounding box center [15, 128] width 5 height 5
click at [17, 102] on div at bounding box center [15, 100] width 5 height 5
click at [18, 85] on div at bounding box center [15, 85] width 5 height 5
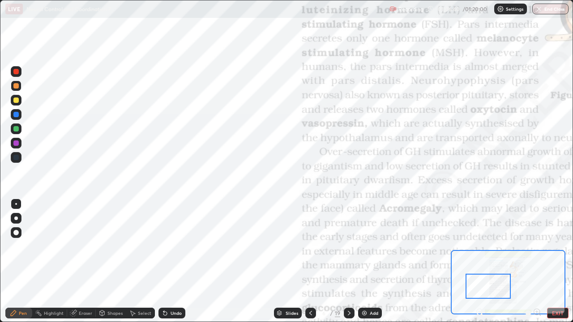
click at [16, 72] on div at bounding box center [15, 71] width 5 height 5
click at [18, 115] on div at bounding box center [15, 114] width 5 height 5
click at [15, 144] on div at bounding box center [15, 142] width 5 height 5
click at [17, 115] on div at bounding box center [15, 114] width 5 height 5
click at [18, 158] on div at bounding box center [15, 157] width 5 height 5
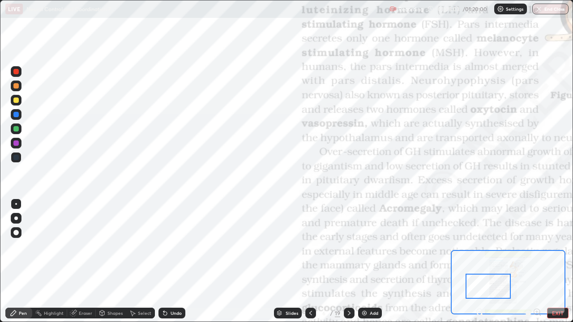
click at [14, 143] on div at bounding box center [15, 142] width 5 height 5
click at [84, 261] on div "Eraser" at bounding box center [85, 313] width 13 height 4
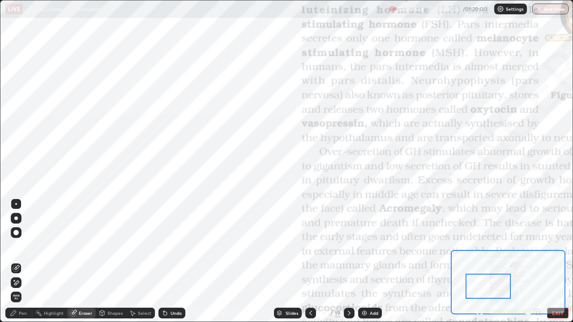
click at [15, 261] on span "Erase all" at bounding box center [16, 296] width 10 height 5
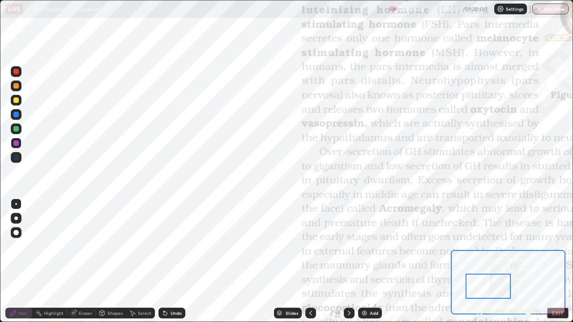
click at [21, 261] on div "Pen" at bounding box center [23, 313] width 8 height 4
click at [17, 156] on div at bounding box center [15, 157] width 5 height 5
click at [18, 116] on div at bounding box center [15, 114] width 5 height 5
click at [15, 159] on div at bounding box center [15, 157] width 5 height 5
click at [16, 141] on div at bounding box center [15, 142] width 5 height 5
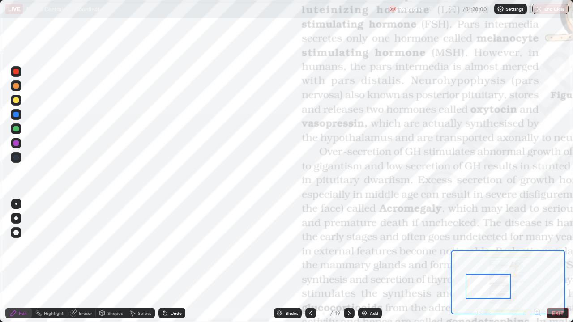
click at [17, 116] on div at bounding box center [15, 114] width 5 height 5
click at [17, 143] on div at bounding box center [15, 142] width 5 height 5
click at [18, 130] on div at bounding box center [15, 128] width 5 height 5
click at [13, 157] on div at bounding box center [16, 157] width 11 height 11
click at [83, 261] on div "Eraser" at bounding box center [85, 313] width 13 height 4
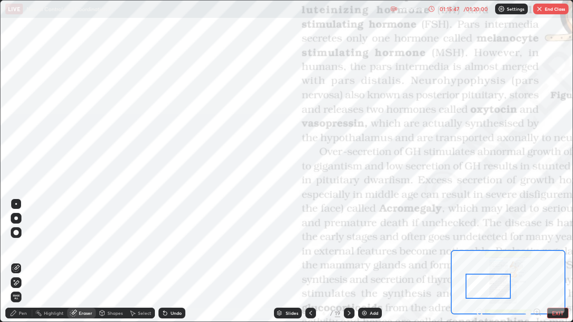
click at [15, 261] on span "Erase all" at bounding box center [16, 296] width 10 height 5
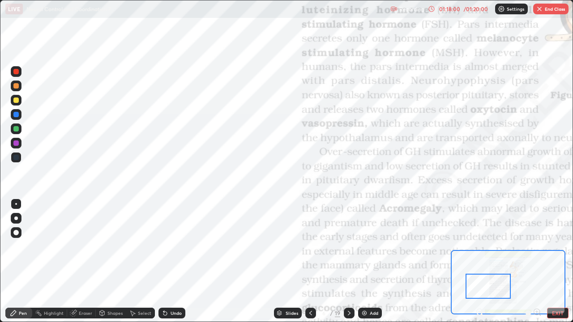
click at [544, 12] on button "End Class" at bounding box center [550, 9] width 35 height 11
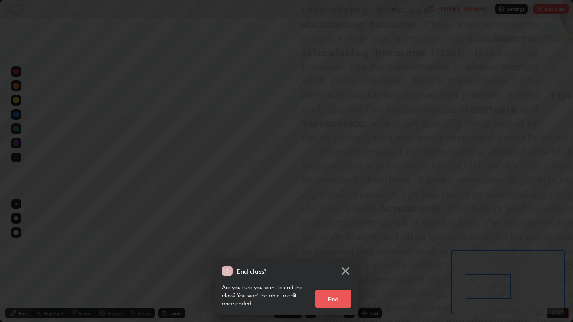
click at [335, 261] on button "End" at bounding box center [333, 299] width 36 height 18
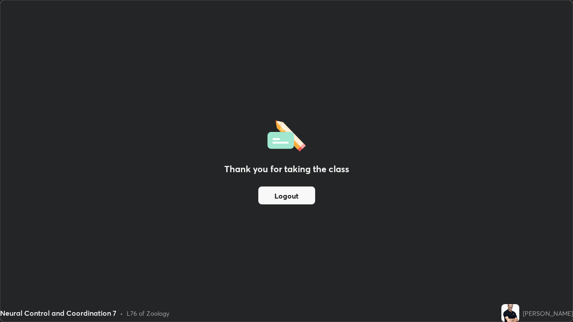
click at [288, 197] on button "Logout" at bounding box center [286, 196] width 57 height 18
click at [291, 195] on button "Logout" at bounding box center [286, 196] width 57 height 18
